Goal: Task Accomplishment & Management: Use online tool/utility

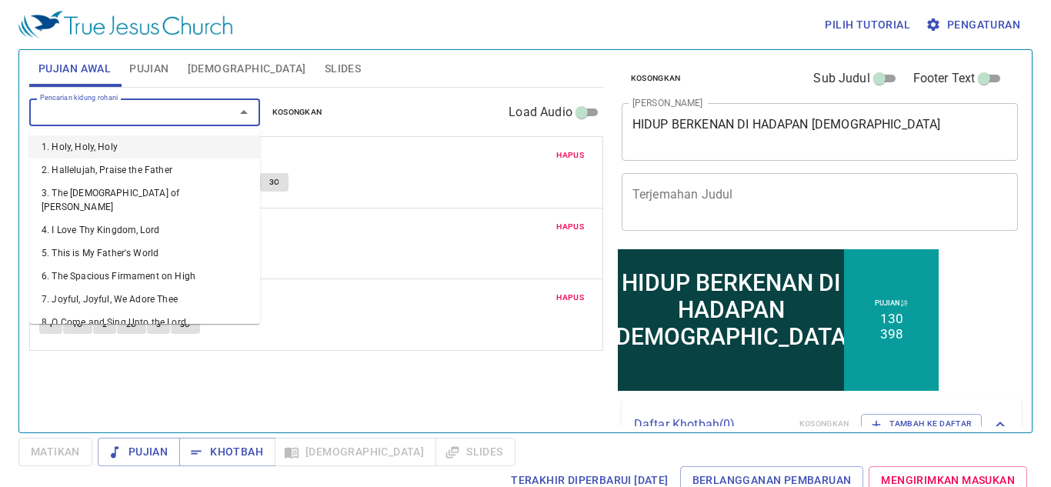
click at [159, 120] on input "Pencarian kidung rohani" at bounding box center [122, 112] width 176 height 18
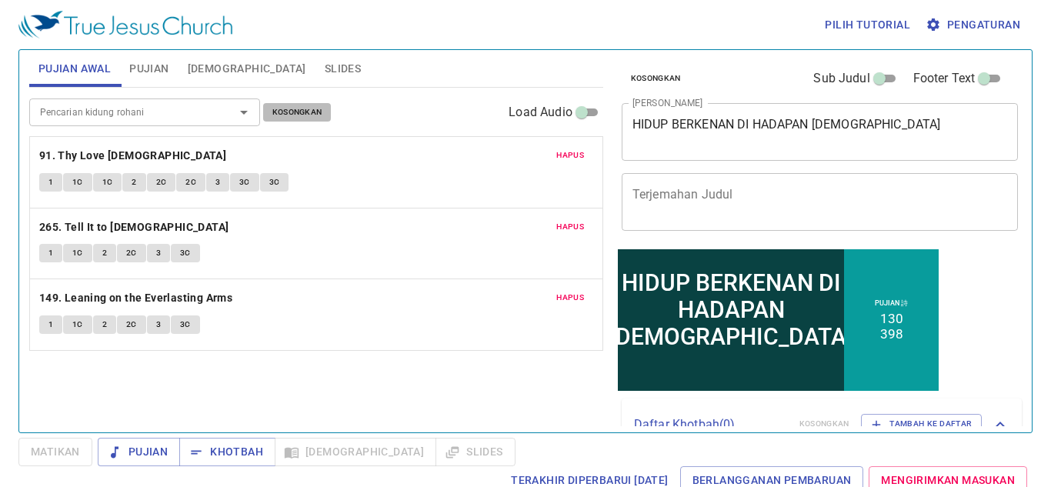
click at [316, 103] on button "Kosongkan" at bounding box center [297, 112] width 68 height 18
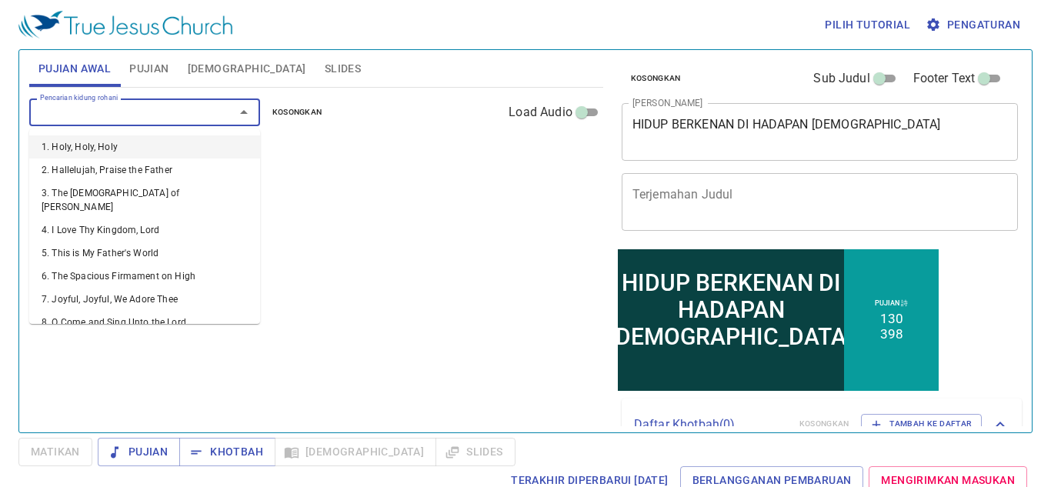
click at [165, 113] on input "Pencarian kidung rohani" at bounding box center [122, 112] width 176 height 18
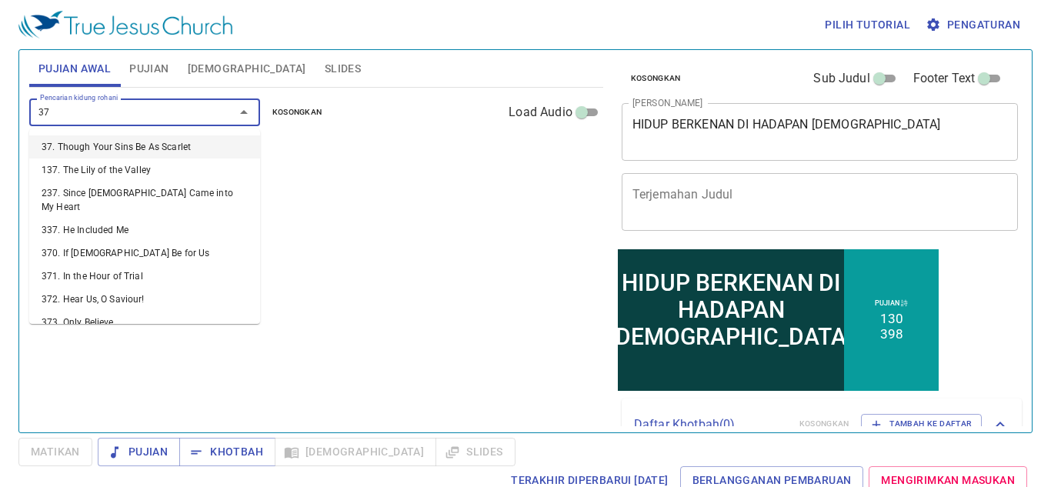
type input "370"
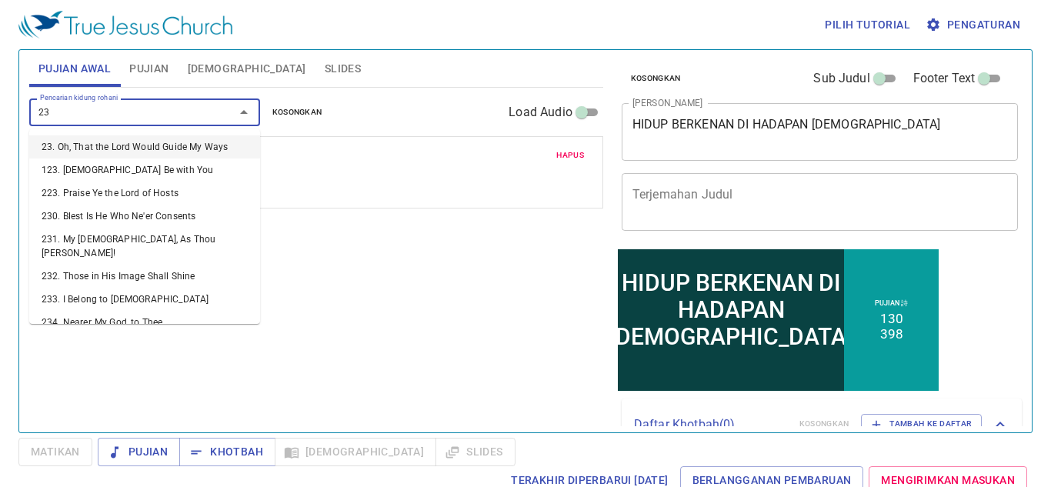
type input "234"
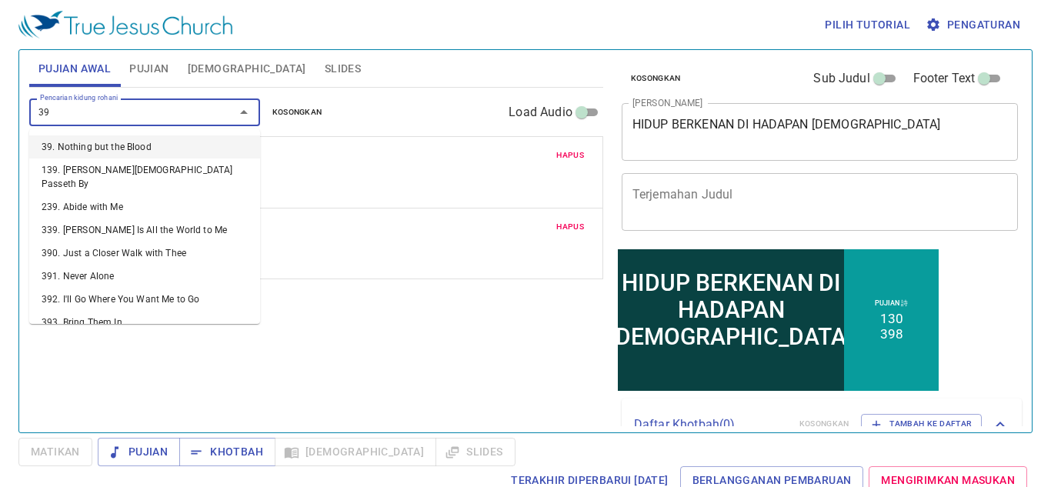
type input "397"
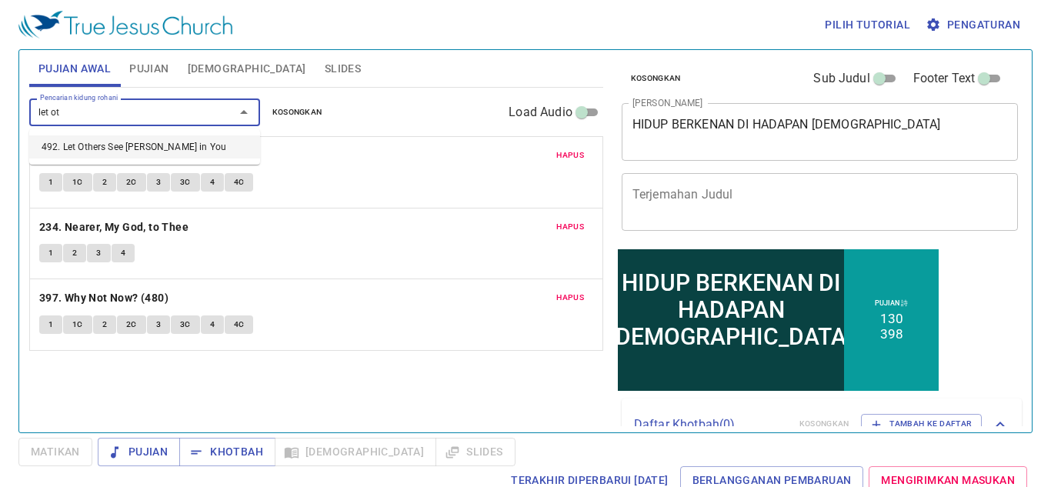
type input "let oth"
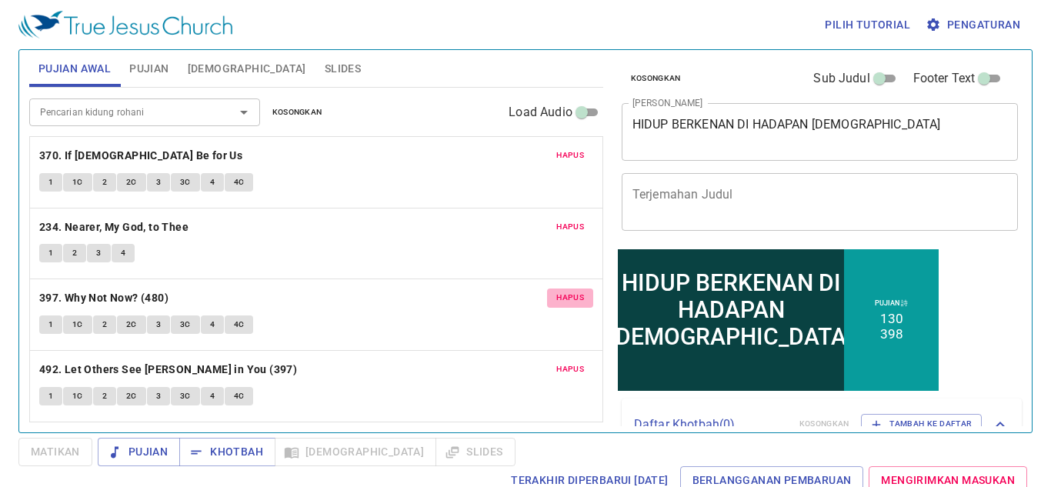
click at [573, 296] on span "Hapus" at bounding box center [570, 298] width 28 height 14
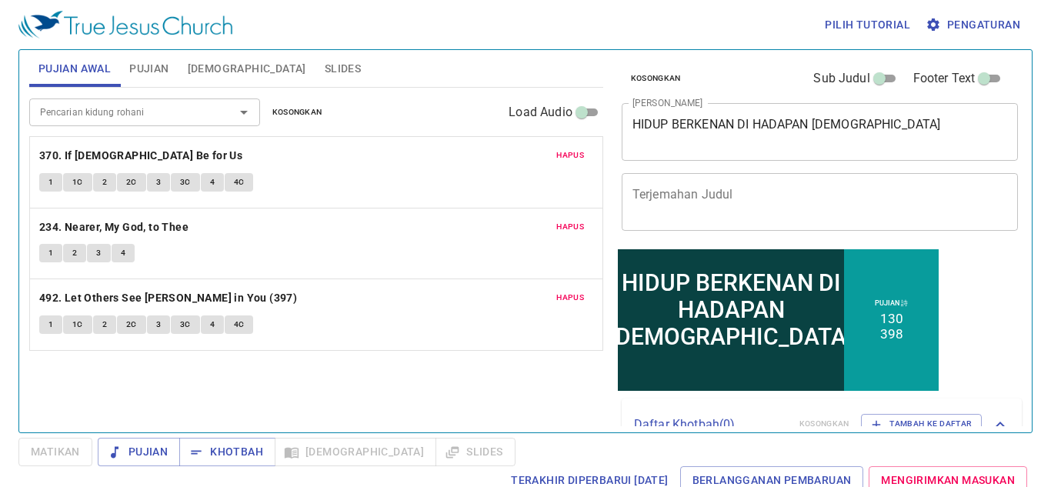
click at [806, 162] on div "Kosongkan Sub Judul Footer Text Judul Khotbah HIDUP BERKENAN DI HADAPAN TUHAN x…" at bounding box center [818, 148] width 406 height 197
click at [689, 125] on textarea "HIDUP BERKENAN DI HADAPAN TUHAN" at bounding box center [819, 131] width 375 height 29
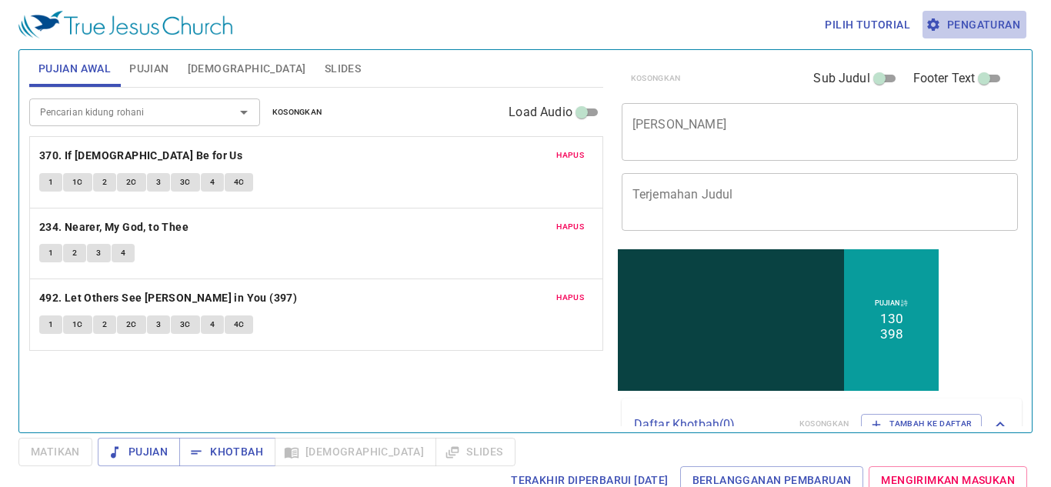
click at [1003, 26] on span "Pengaturan" at bounding box center [974, 24] width 92 height 19
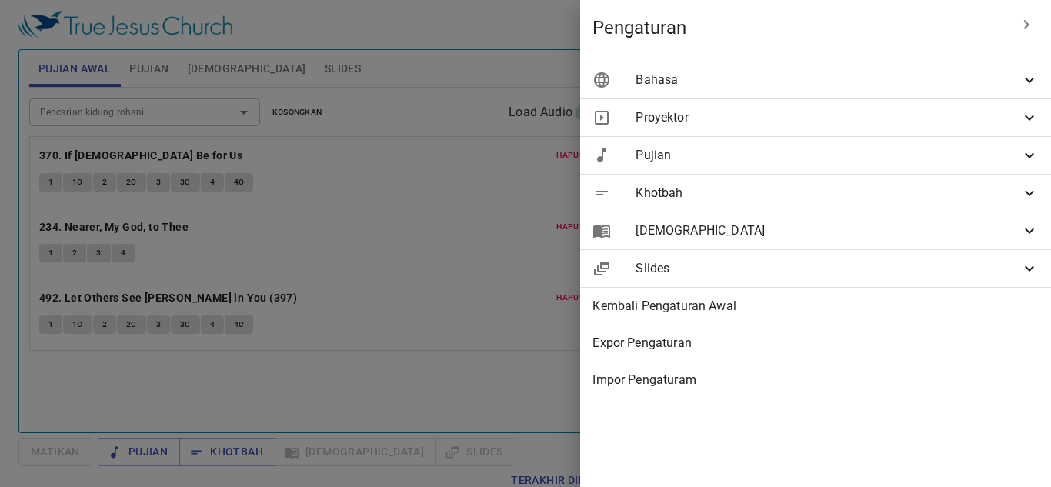
click at [938, 78] on span "Bahasa" at bounding box center [827, 80] width 385 height 18
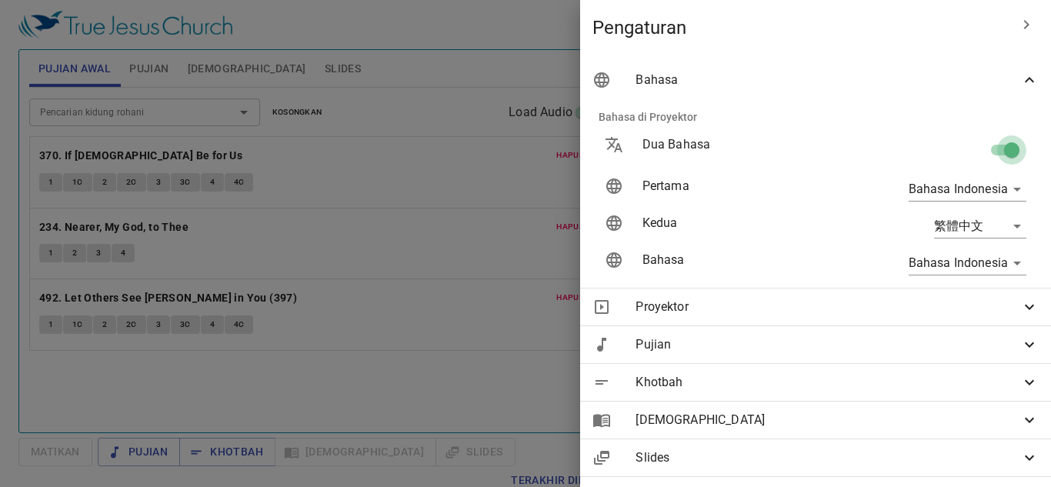
click at [1002, 155] on input "checkbox" at bounding box center [1012, 152] width 88 height 29
checkbox input "false"
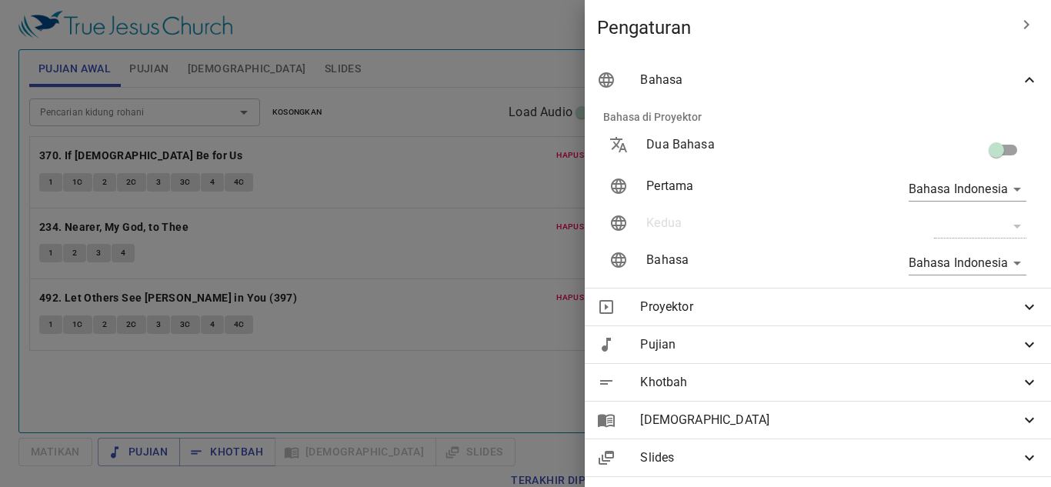
click at [267, 68] on div at bounding box center [525, 243] width 1051 height 487
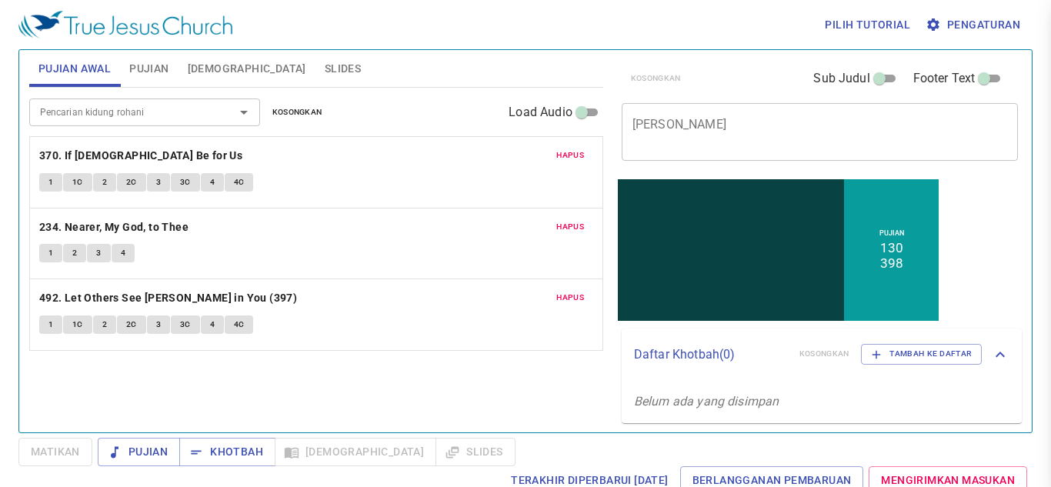
click at [267, 68] on div "Pengaturan Bahasa Bahasa di Proyektor Dua Bahasa Pertama Bahasa Indonesia id Ke…" at bounding box center [525, 243] width 1051 height 487
click at [325, 68] on span "Slides" at bounding box center [343, 68] width 36 height 19
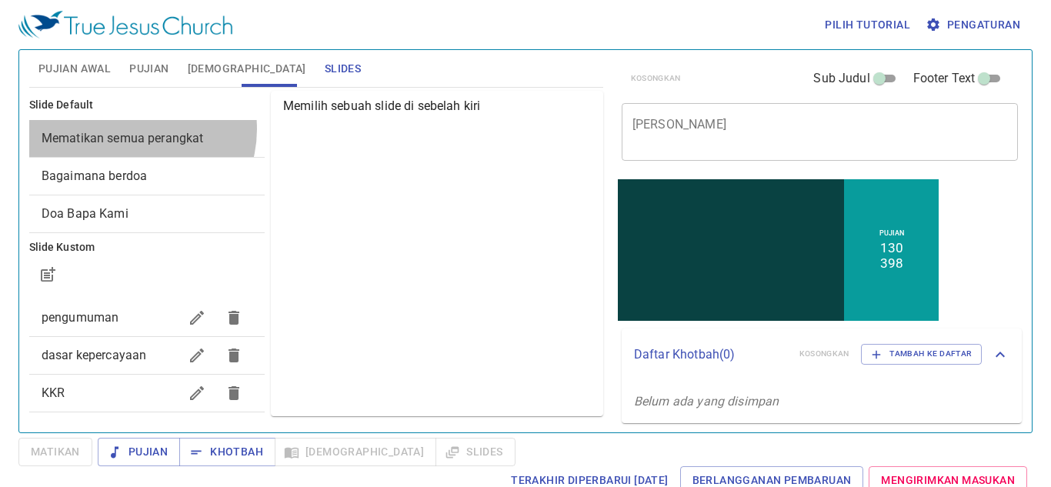
click at [134, 129] on span "Mematikan semua perangkat" at bounding box center [147, 138] width 211 height 18
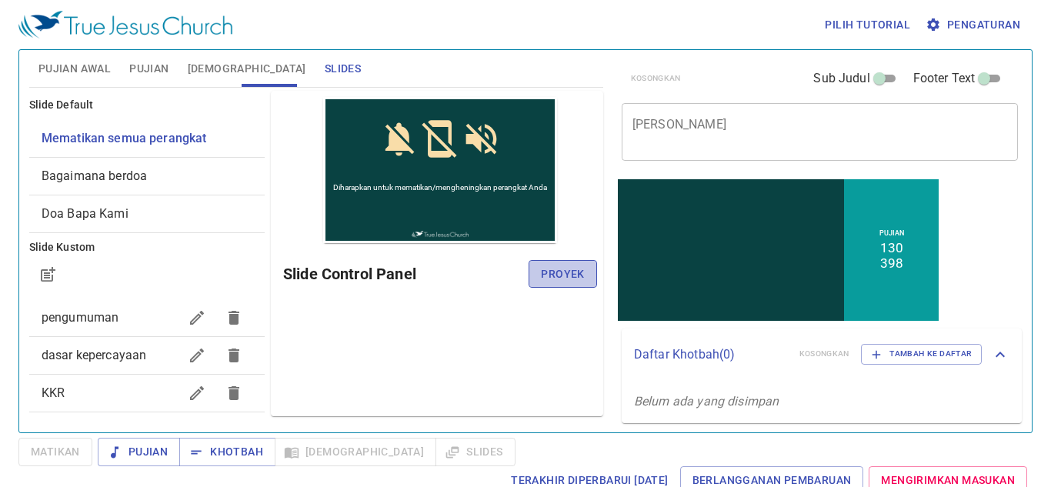
click at [559, 277] on span "Proyek" at bounding box center [562, 274] width 43 height 19
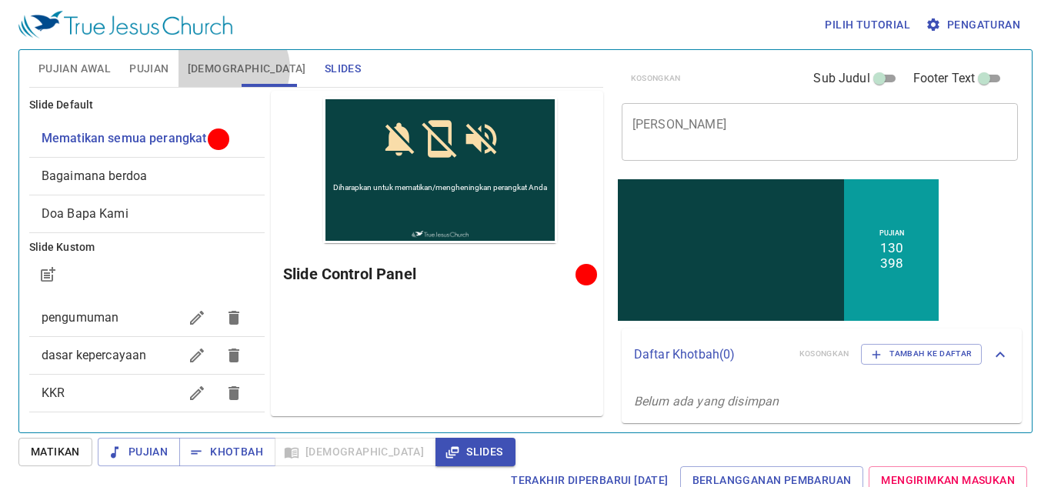
click at [232, 68] on span "[DEMOGRAPHIC_DATA]" at bounding box center [247, 68] width 118 height 19
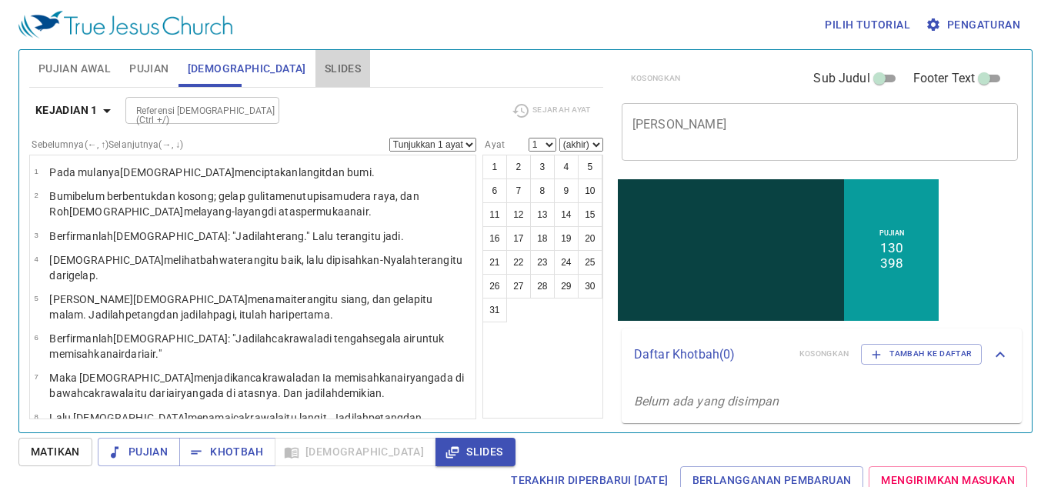
click at [315, 78] on button "Slides" at bounding box center [342, 68] width 55 height 37
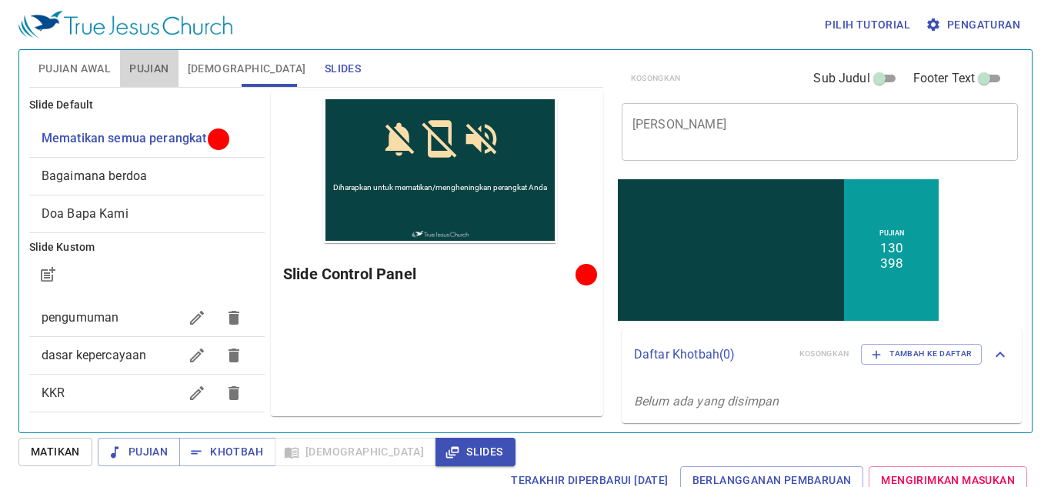
click at [162, 72] on span "Pujian" at bounding box center [148, 68] width 39 height 19
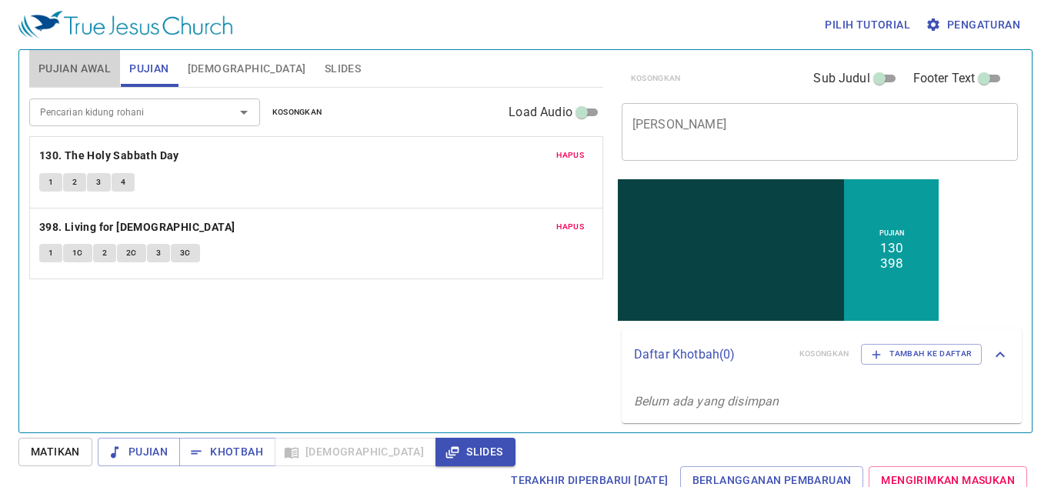
click at [67, 60] on span "Pujian Awal" at bounding box center [74, 68] width 72 height 19
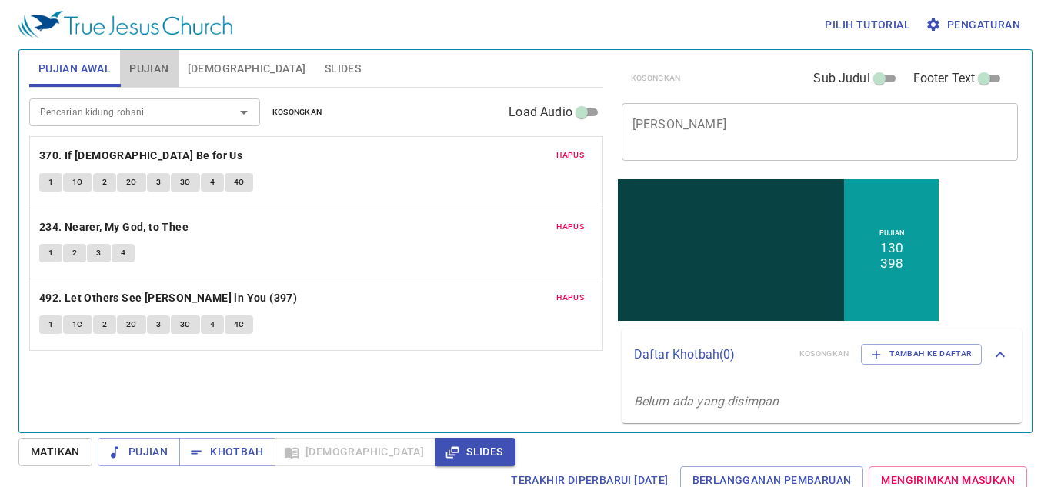
click at [140, 57] on button "Pujian" at bounding box center [149, 68] width 58 height 37
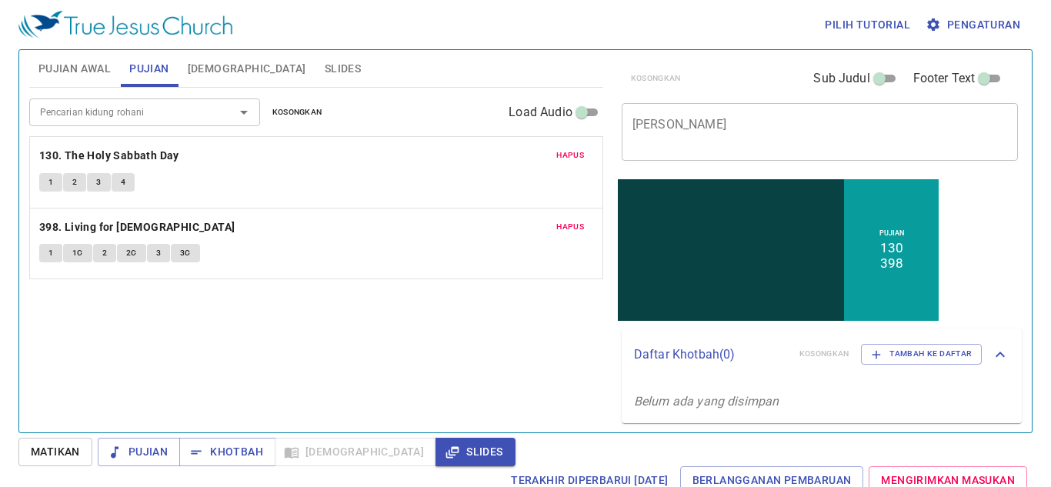
click at [694, 143] on textarea "[PERSON_NAME]" at bounding box center [819, 131] width 375 height 29
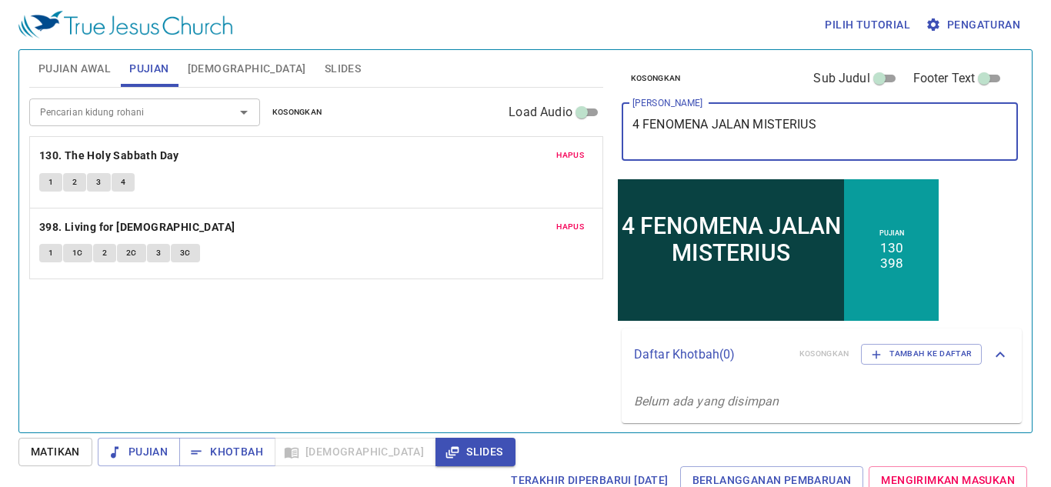
type textarea "4 FENOMENA JALAN MISTERIUS"
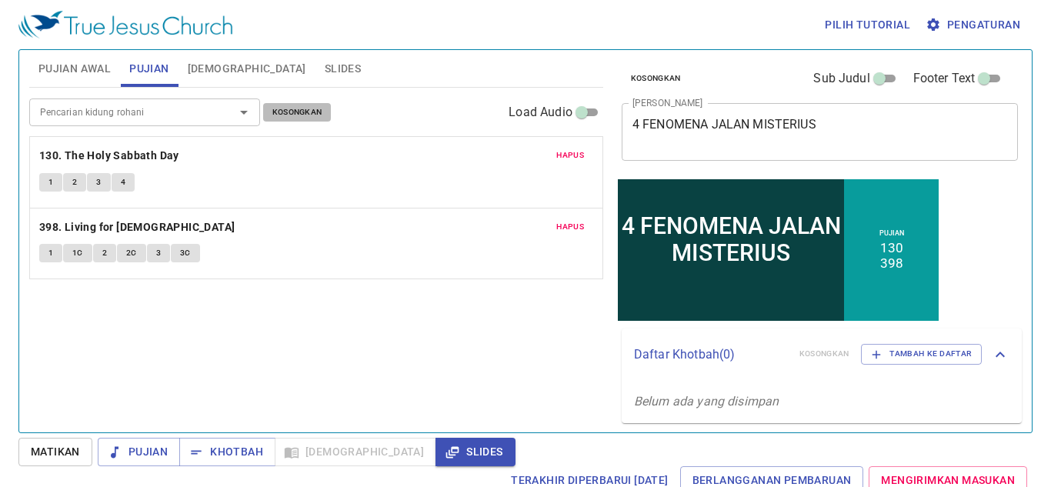
click at [295, 108] on span "Kosongkan" at bounding box center [297, 112] width 50 height 14
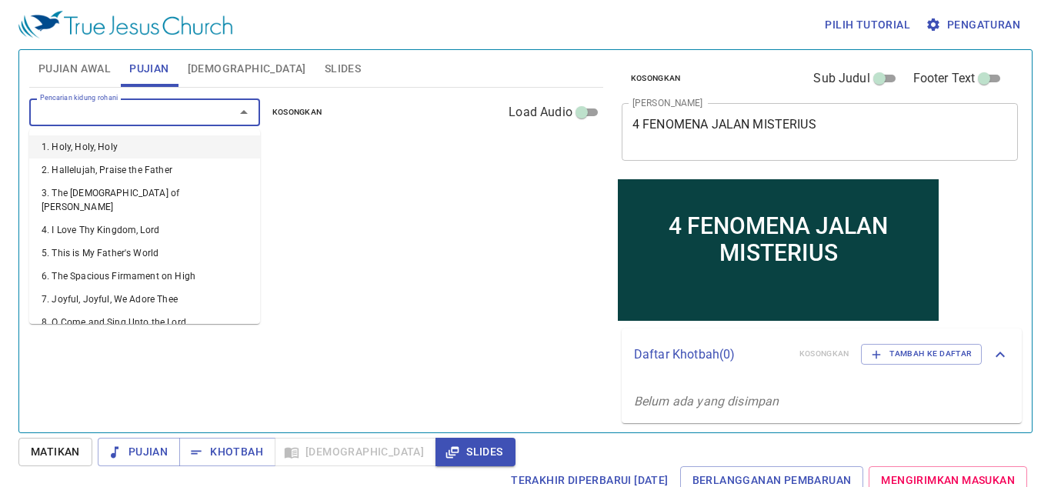
click at [168, 107] on input "Pencarian kidung rohani" at bounding box center [122, 112] width 176 height 18
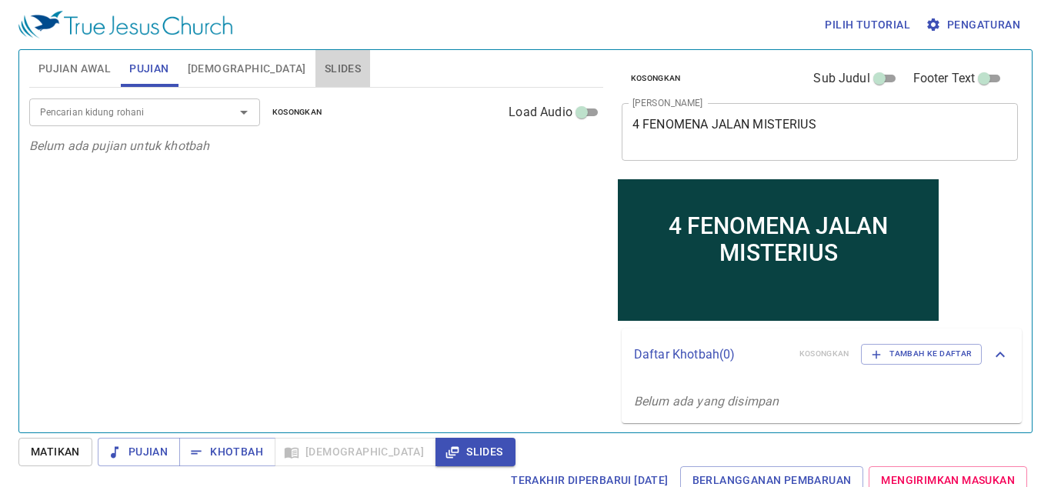
click at [325, 73] on span "Slides" at bounding box center [343, 68] width 36 height 19
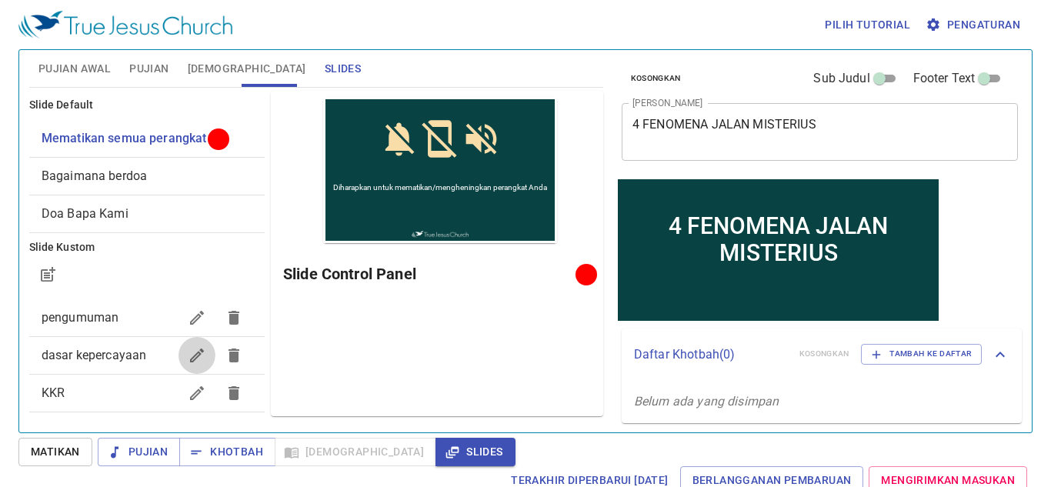
click at [190, 358] on icon "button" at bounding box center [197, 355] width 14 height 14
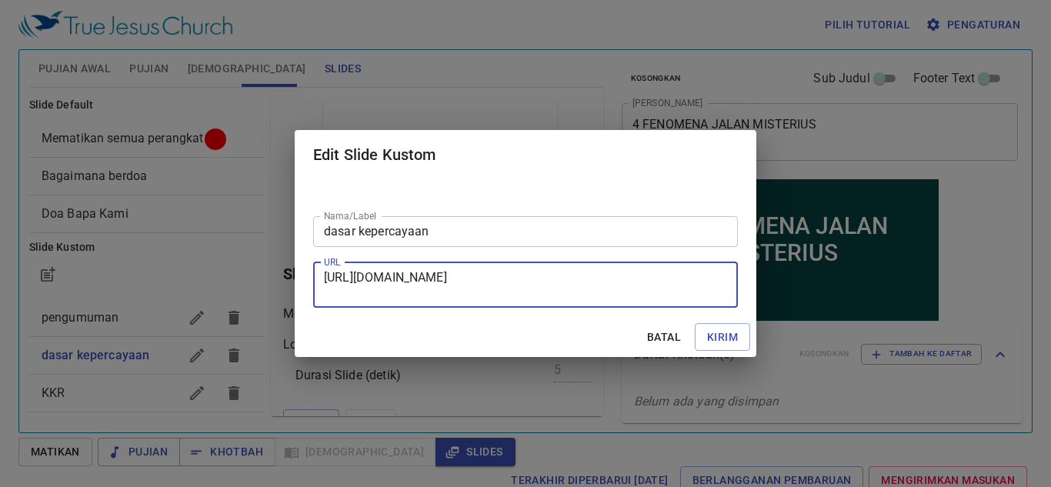
click at [384, 288] on textarea "https://docs.google.com/presentation/d/1J8EMYHyTcj1rbHZiUChywQ1E6HYMLyx91VP75By…" at bounding box center [525, 284] width 403 height 29
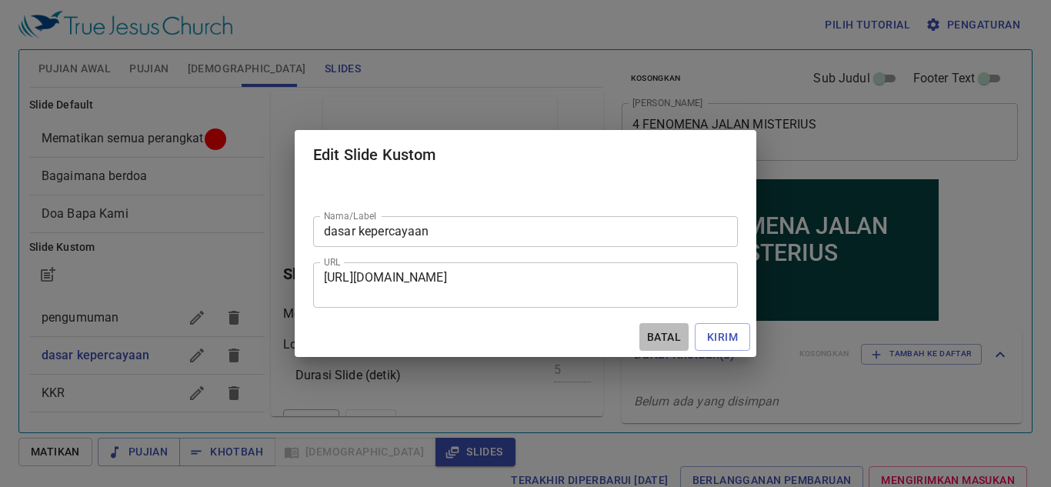
click at [667, 345] on span "Batal" at bounding box center [663, 337] width 37 height 19
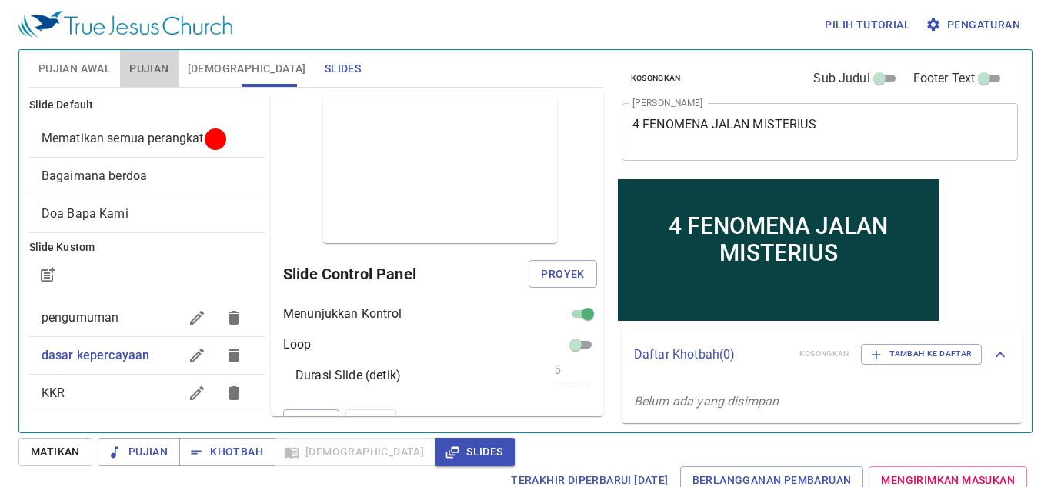
click at [159, 72] on span "Pujian" at bounding box center [148, 68] width 39 height 19
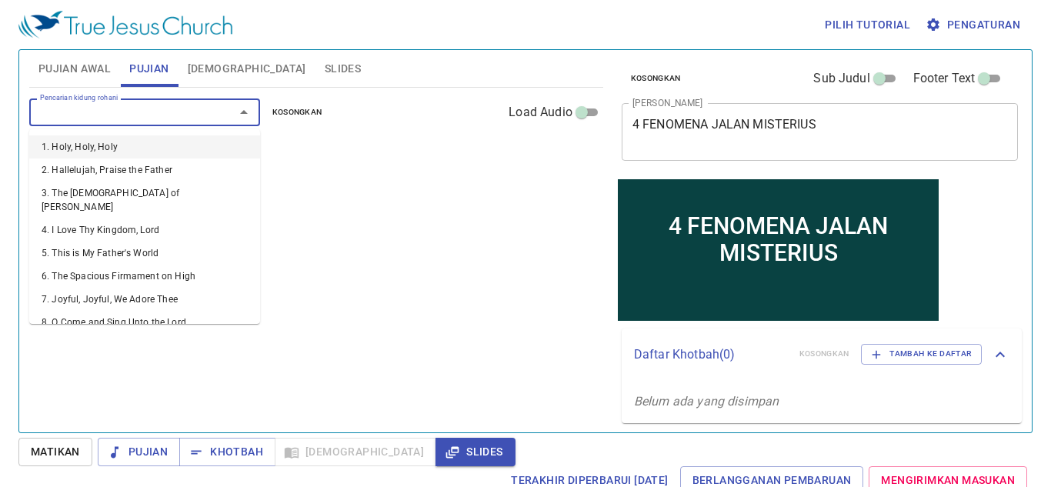
click at [159, 114] on input "Pencarian kidung rohani" at bounding box center [122, 112] width 176 height 18
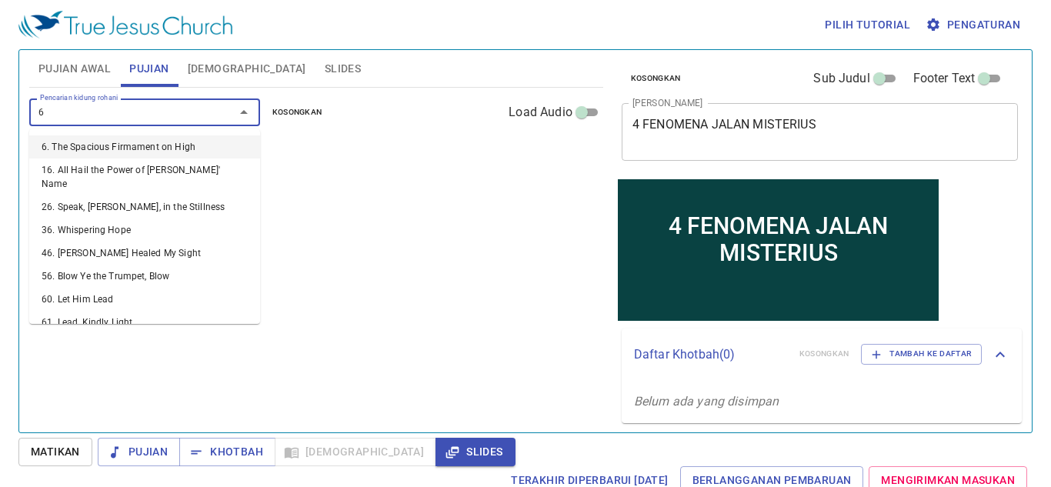
type input "63"
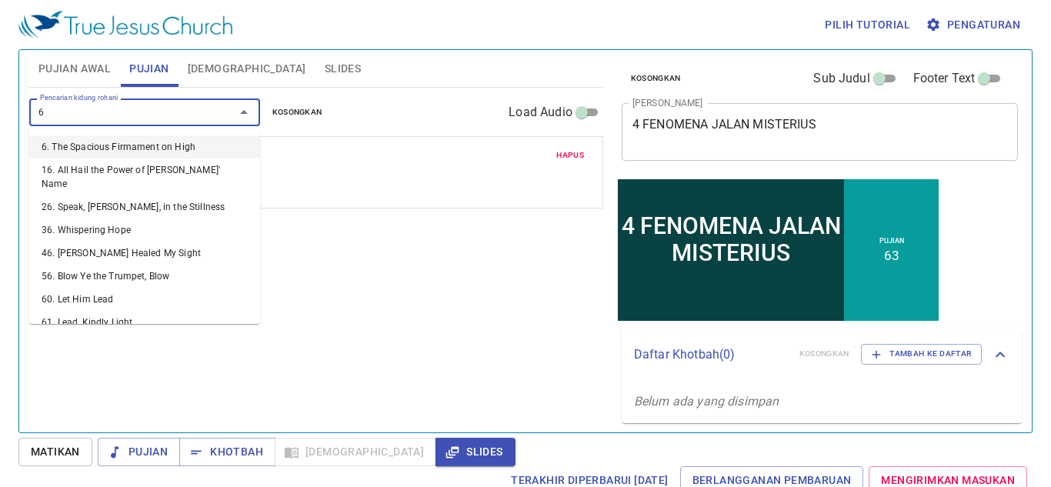
type input "64"
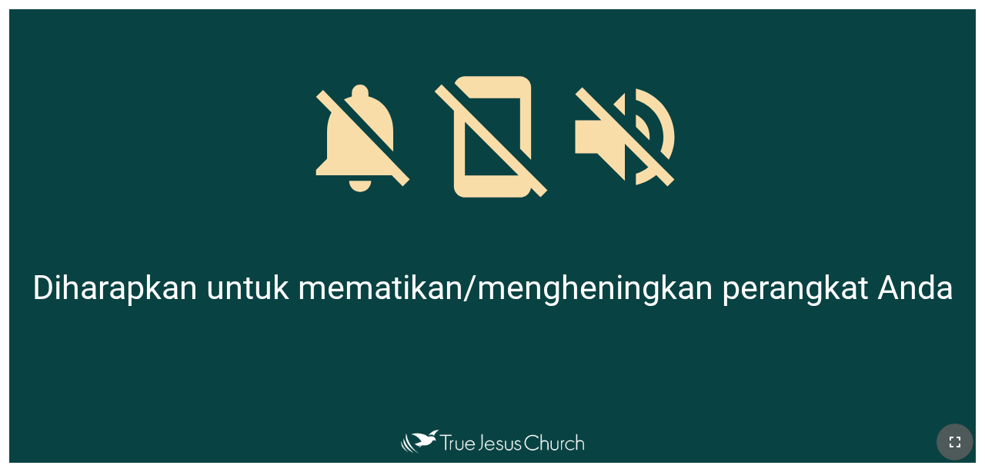
click at [615, 445] on icon "button" at bounding box center [954, 442] width 18 height 18
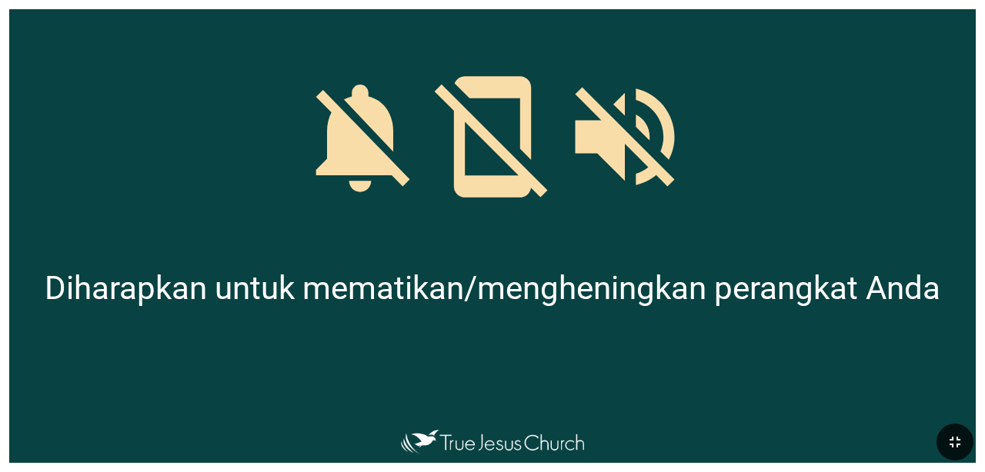
drag, startPoint x: 956, startPoint y: 445, endPoint x: 956, endPoint y: 490, distance: 44.6
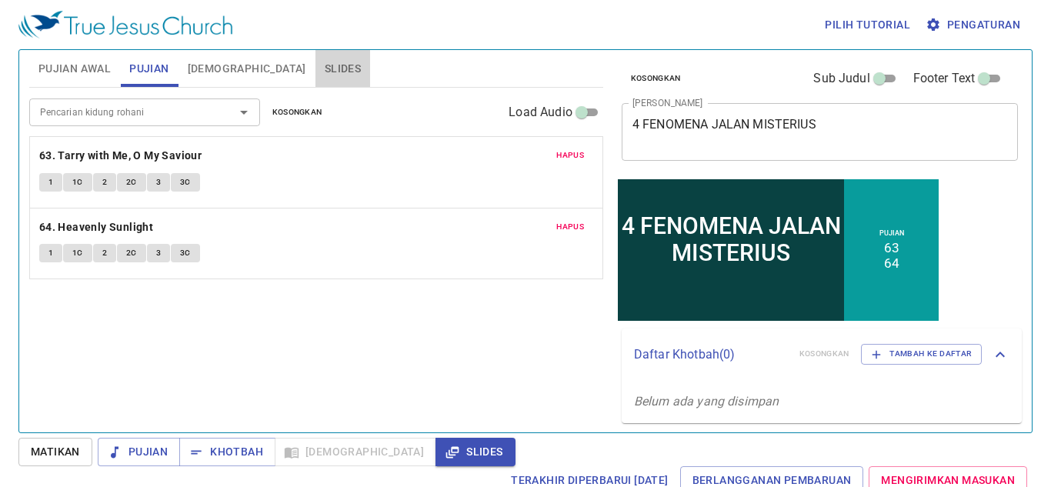
click at [325, 72] on span "Slides" at bounding box center [343, 68] width 36 height 19
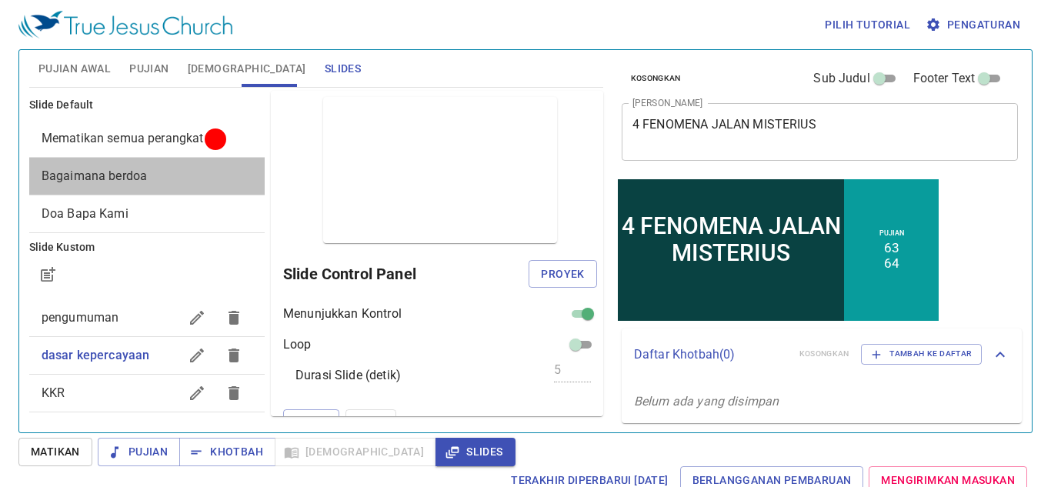
click at [167, 172] on span "Bagaimana berdoa" at bounding box center [147, 176] width 211 height 18
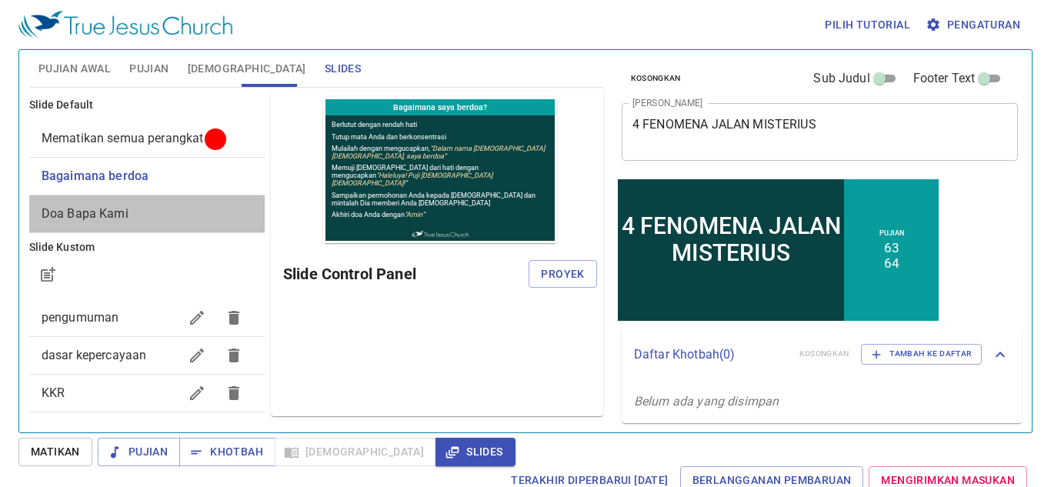
click at [177, 205] on span "Doa Bapa Kami" at bounding box center [147, 214] width 211 height 18
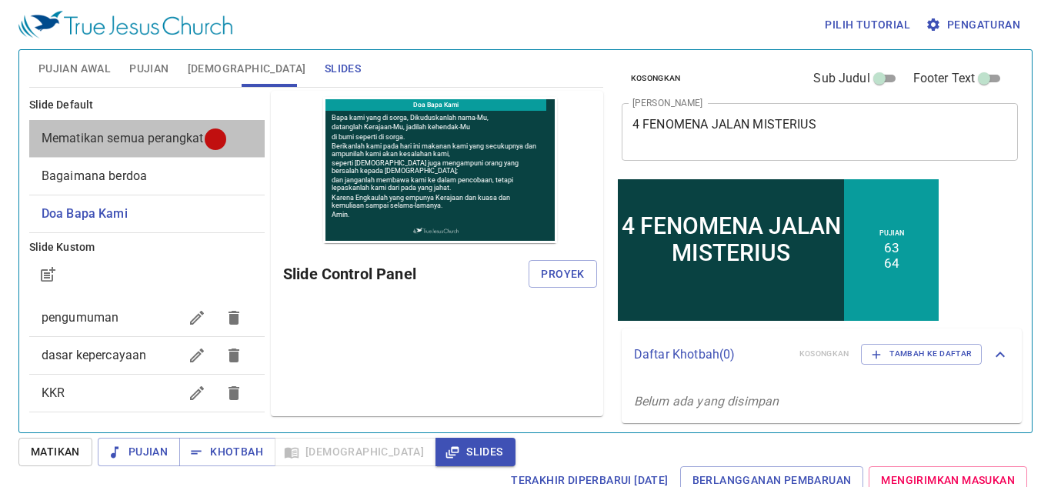
click at [150, 156] on div "Mematikan semua perangkat" at bounding box center [146, 138] width 235 height 37
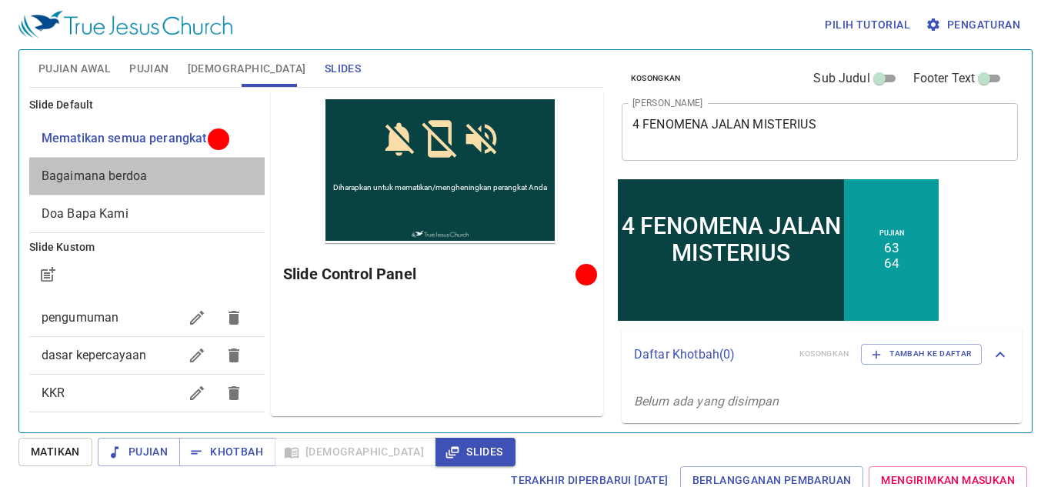
click at [155, 165] on div "Bagaimana berdoa" at bounding box center [146, 176] width 235 height 37
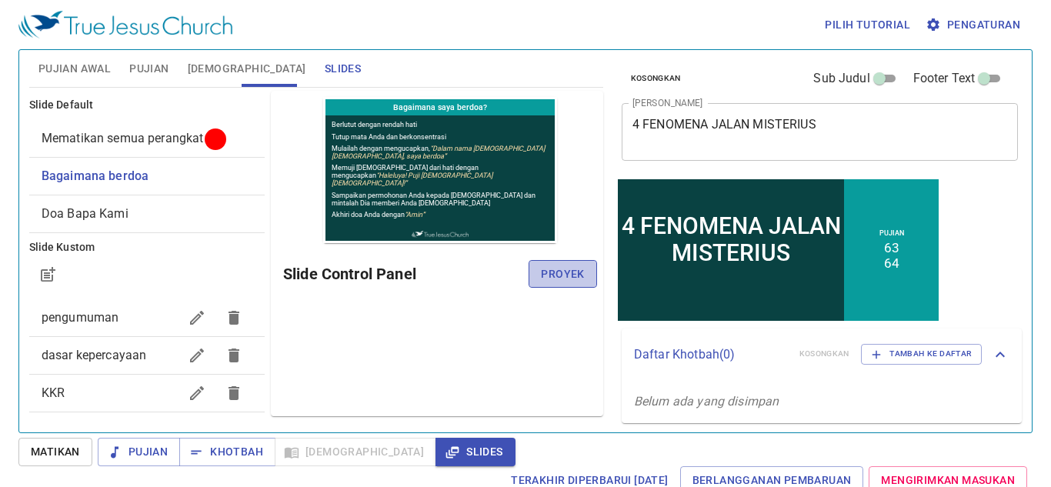
click at [577, 268] on span "Proyek" at bounding box center [562, 274] width 43 height 19
click at [102, 69] on span "Pujian Awal" at bounding box center [74, 68] width 72 height 19
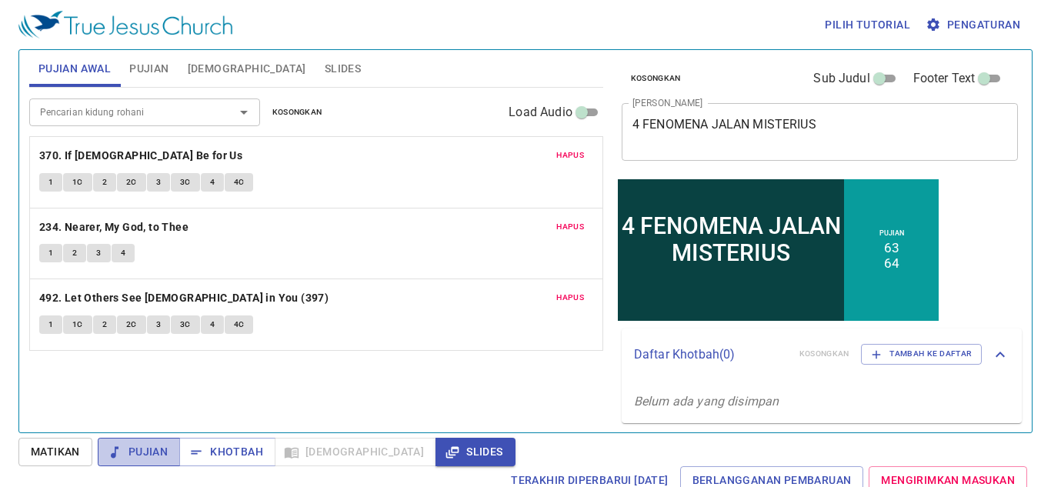
click at [153, 455] on span "Pujian" at bounding box center [139, 451] width 58 height 19
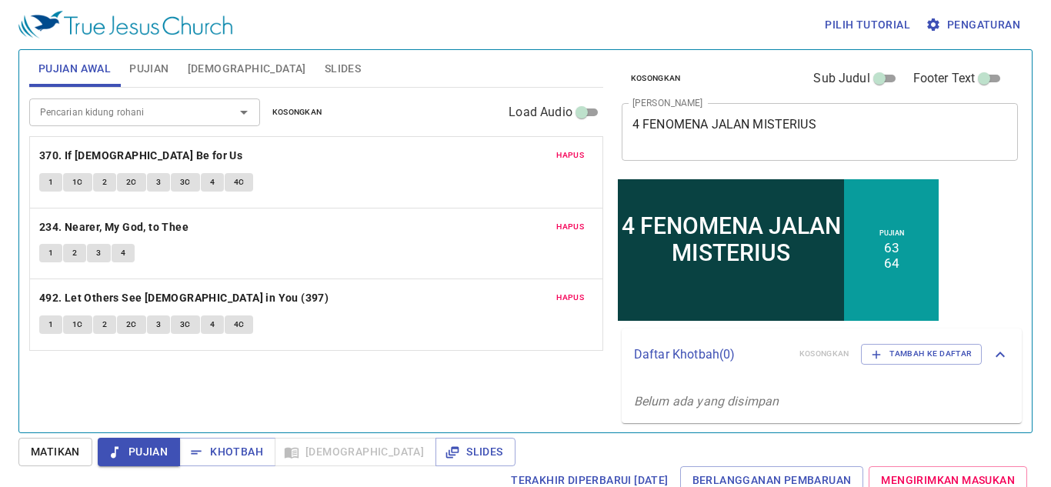
click at [325, 64] on span "Slides" at bounding box center [343, 68] width 36 height 19
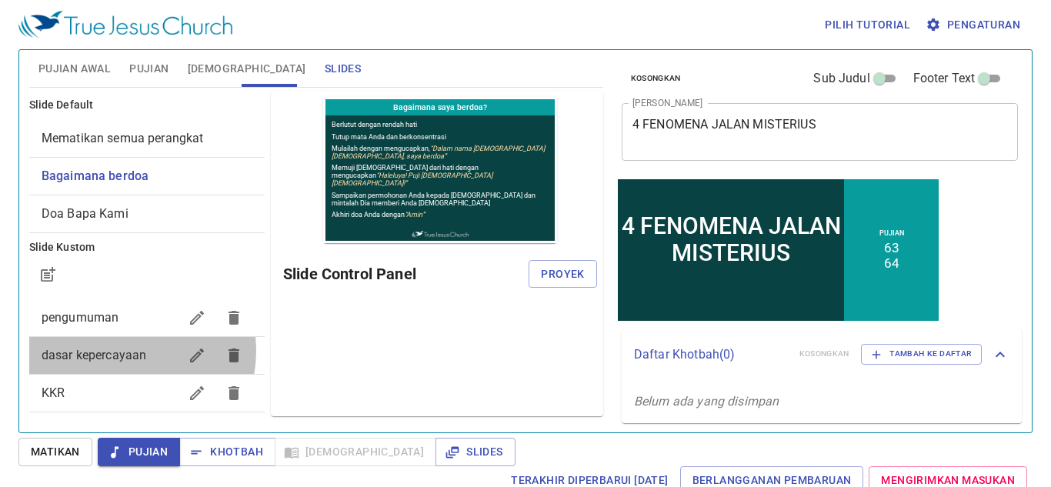
click at [121, 351] on span "dasar kepercayaan" at bounding box center [94, 355] width 105 height 15
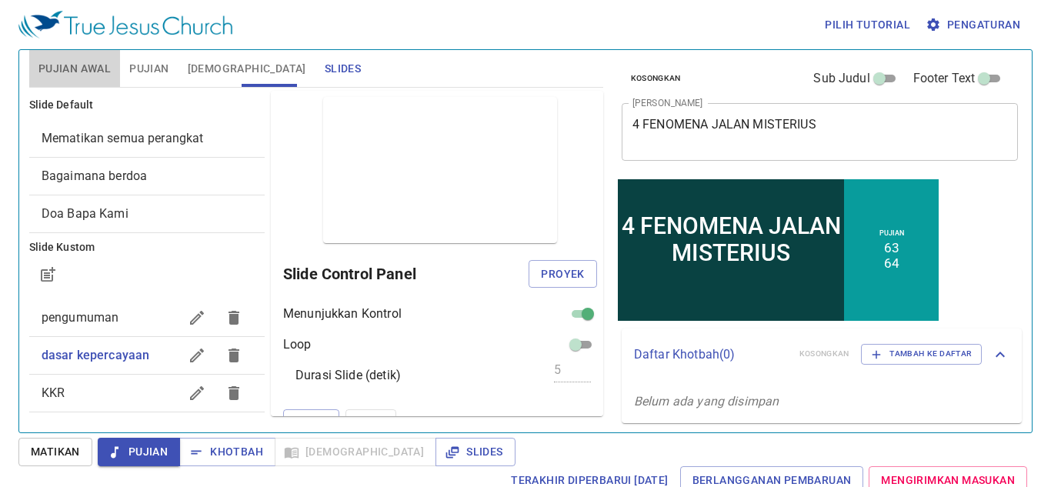
click at [84, 66] on span "Pujian Awal" at bounding box center [74, 68] width 72 height 19
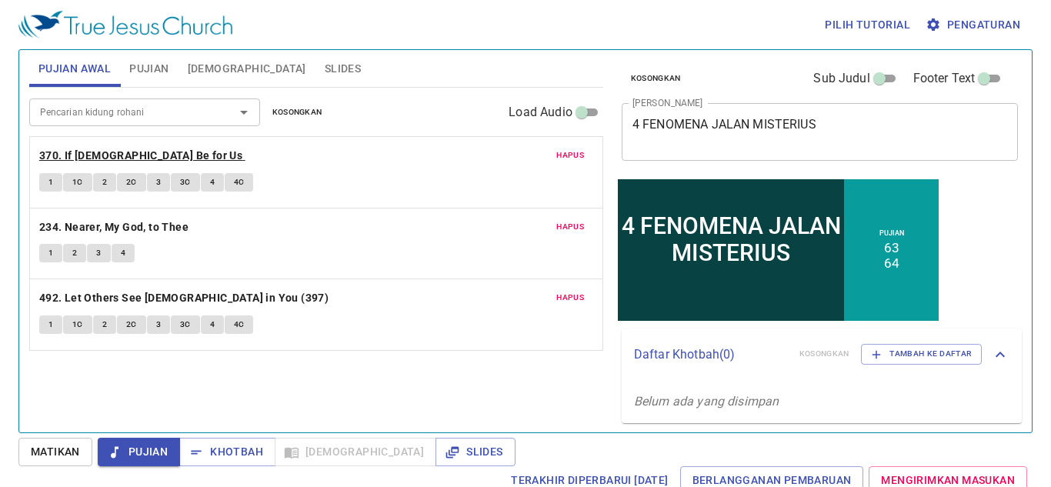
click at [107, 157] on b "370. If [DEMOGRAPHIC_DATA] Be for Us" at bounding box center [140, 155] width 203 height 19
click at [54, 183] on button "1" at bounding box center [50, 182] width 23 height 18
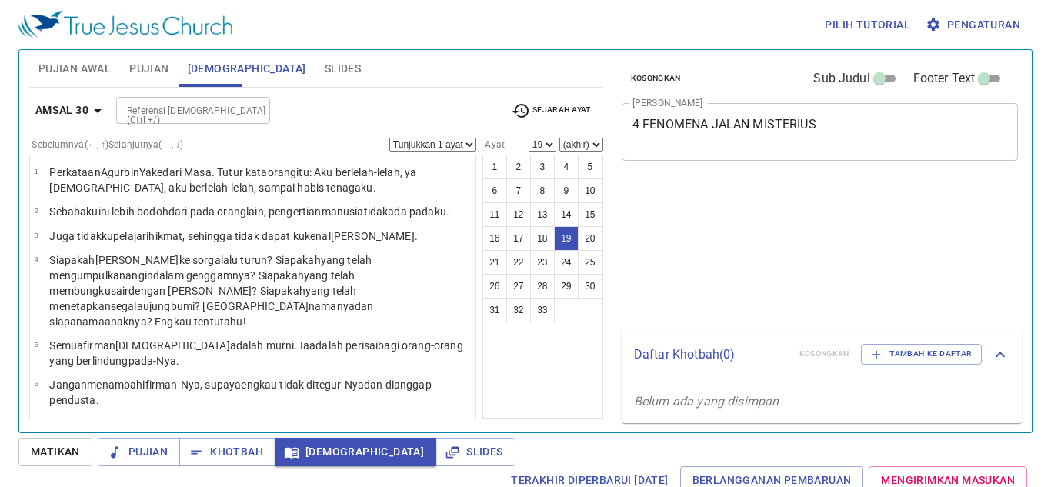
select select "19"
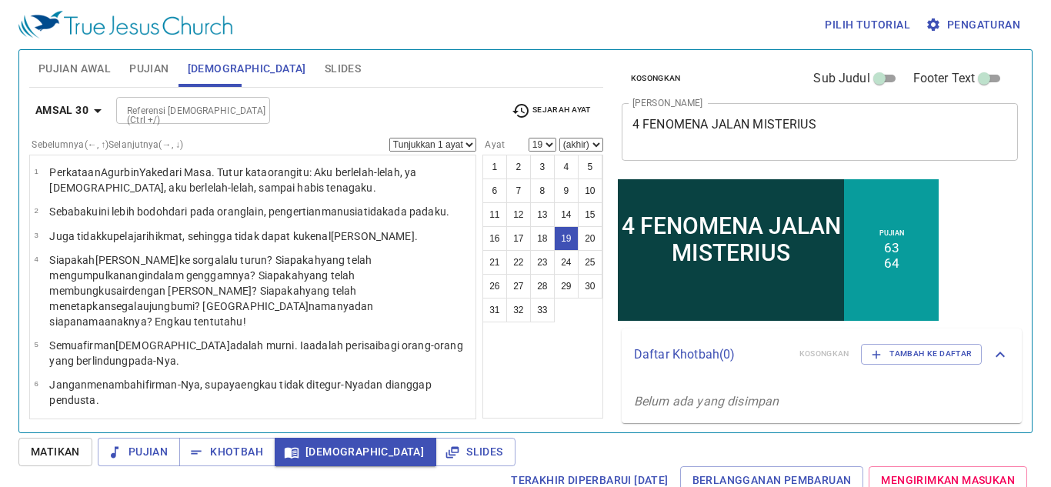
scroll to position [588, 0]
